Goal: Task Accomplishment & Management: Manage account settings

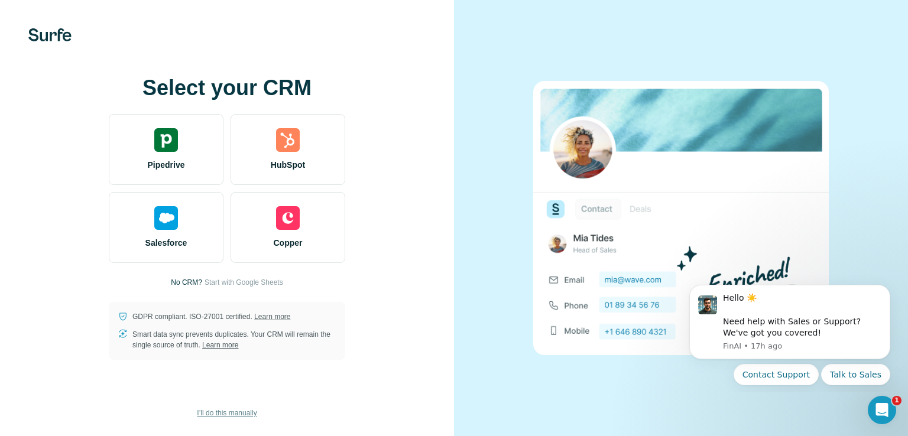
click at [219, 410] on span "I’ll do this manually" at bounding box center [227, 413] width 60 height 11
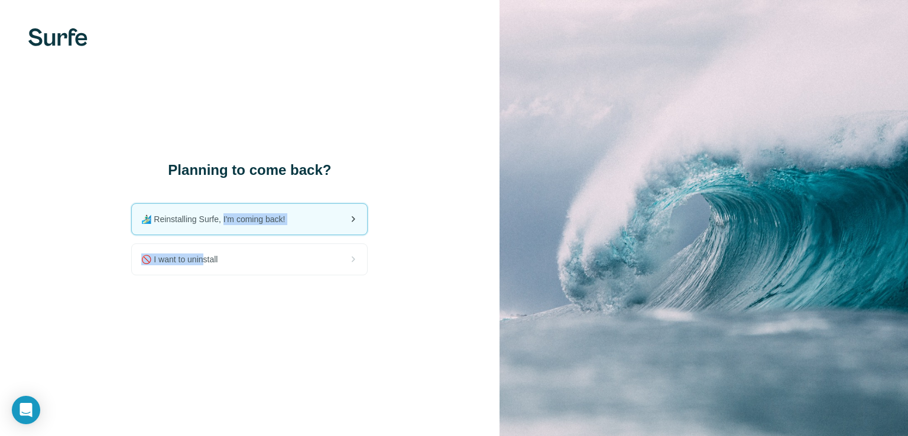
drag, startPoint x: 206, startPoint y: 267, endPoint x: 226, endPoint y: 230, distance: 41.8
click at [226, 230] on div "🏄🏻‍♂️ Reinstalling Surfe, I'm coming back! 🚫 I want to uninstall" at bounding box center [249, 239] width 236 height 72
click at [225, 223] on span "🏄🏻‍♂️ Reinstalling Surfe, I'm coming back!" at bounding box center [217, 219] width 153 height 12
